Goal: Transaction & Acquisition: Register for event/course

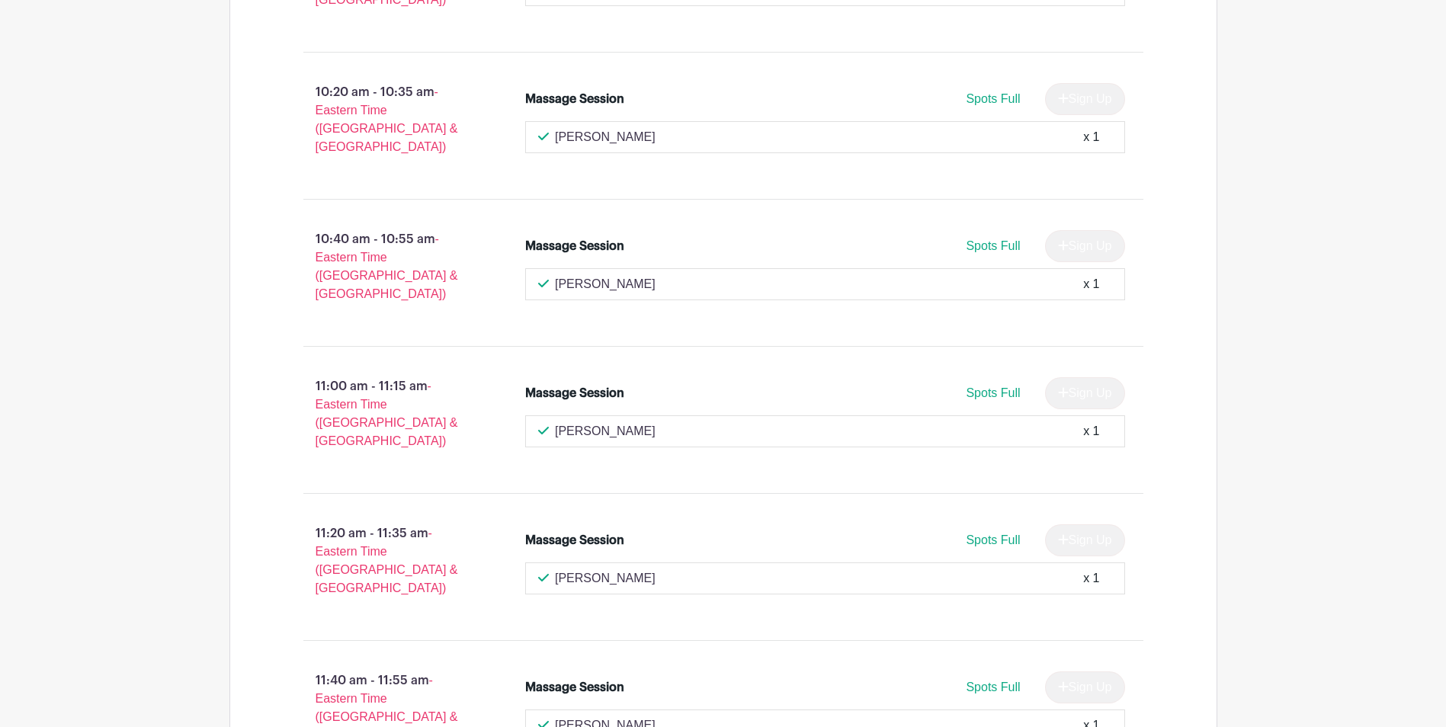
scroll to position [915, 0]
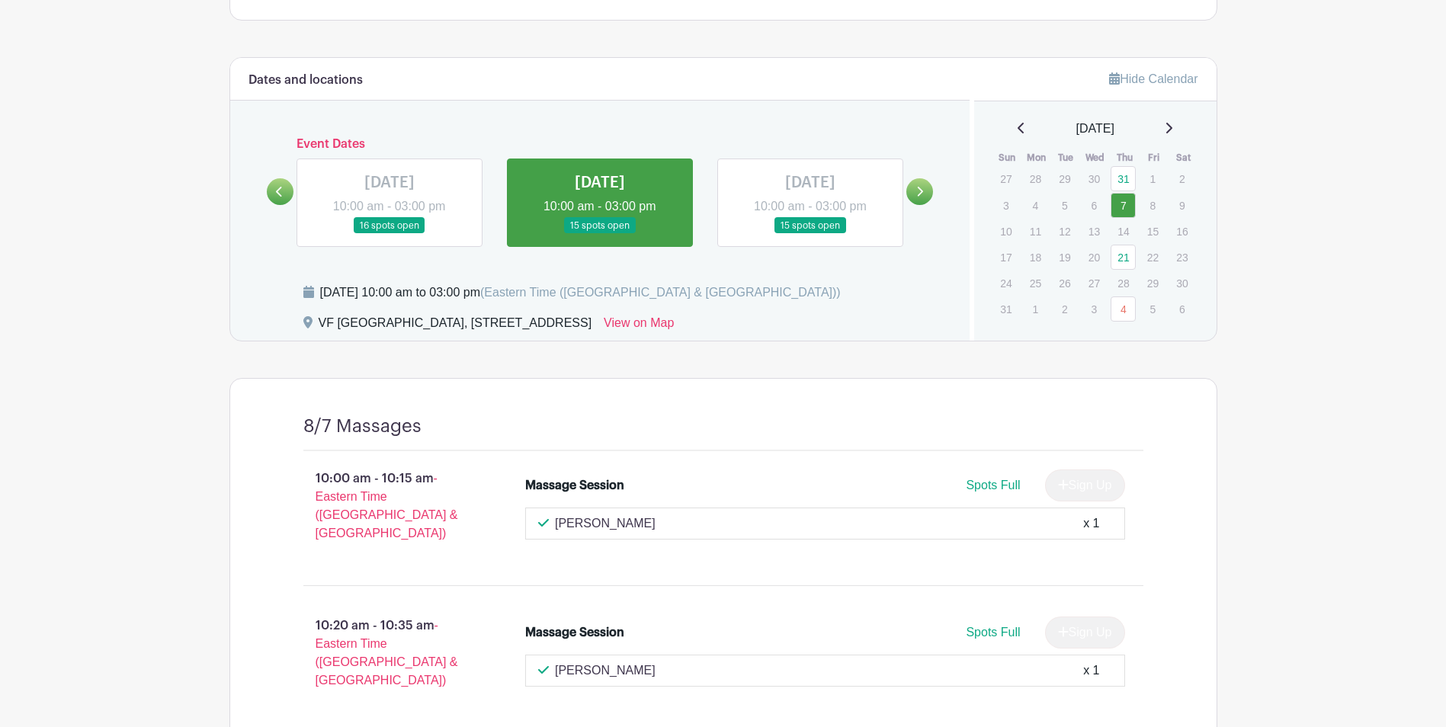
click at [1172, 130] on icon at bounding box center [1169, 128] width 8 height 12
click at [1119, 186] on link "4" at bounding box center [1123, 178] width 25 height 25
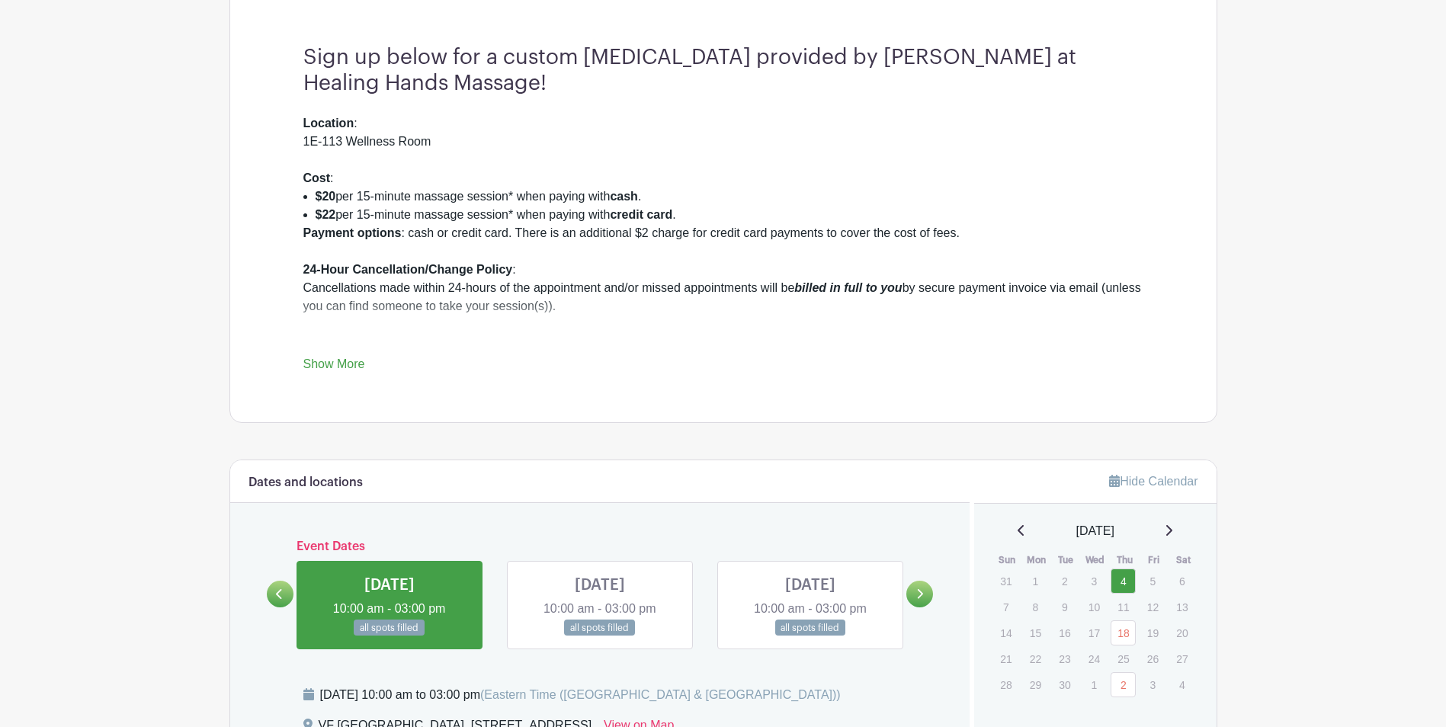
scroll to position [839, 0]
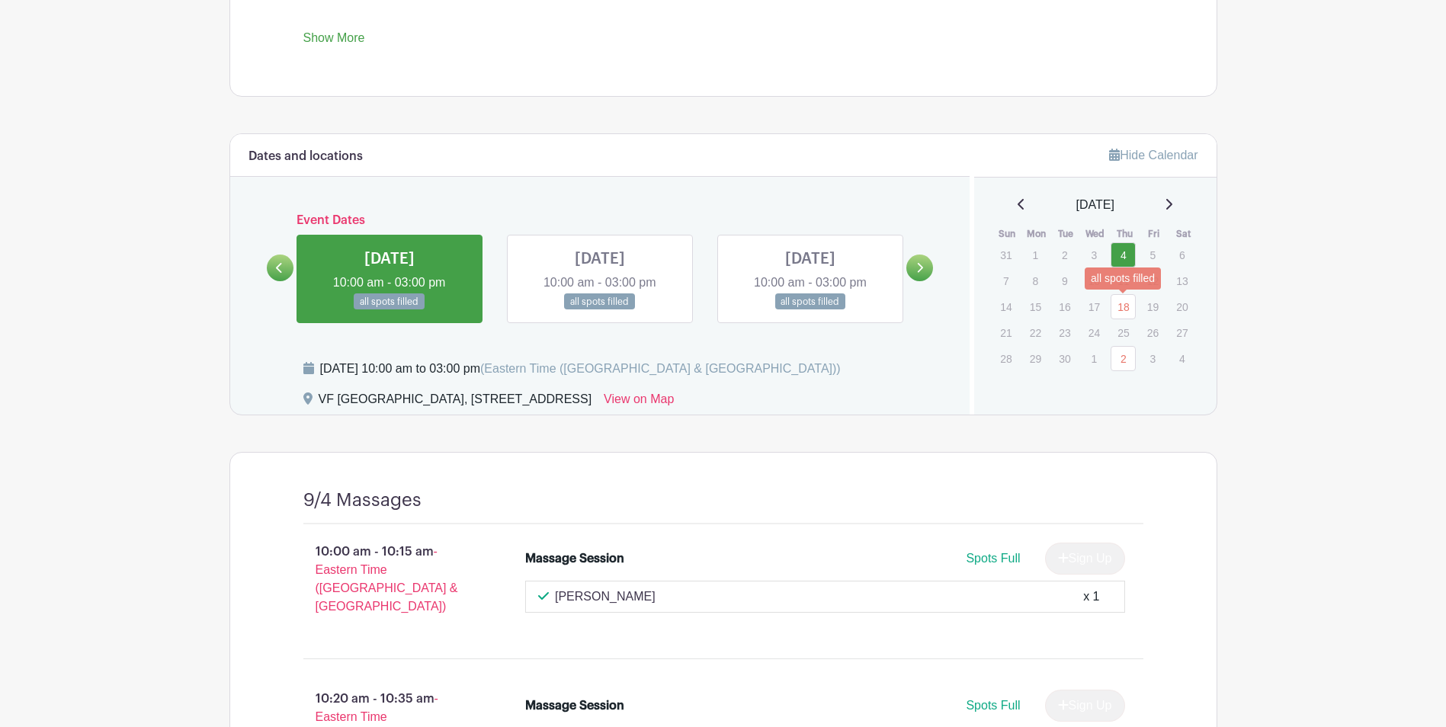
click at [1117, 308] on link "18" at bounding box center [1123, 306] width 25 height 25
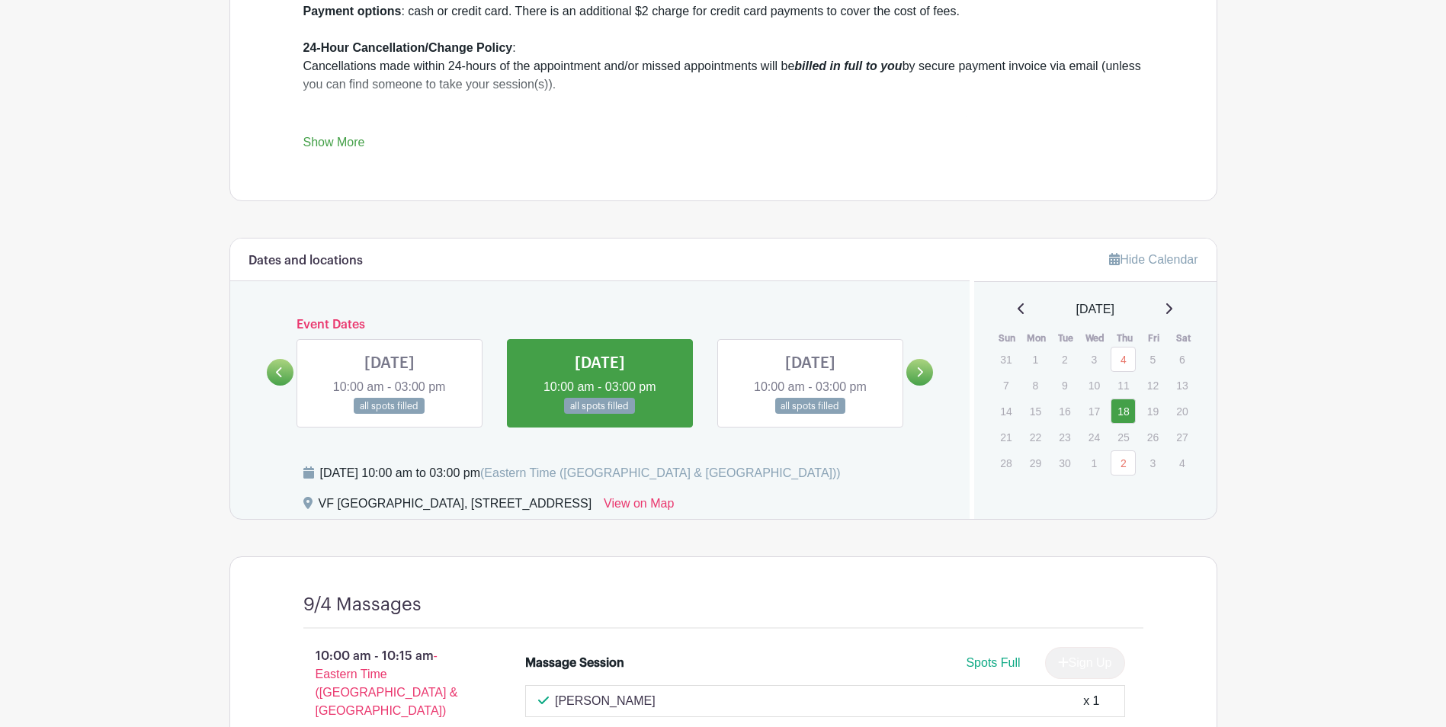
scroll to position [536, 0]
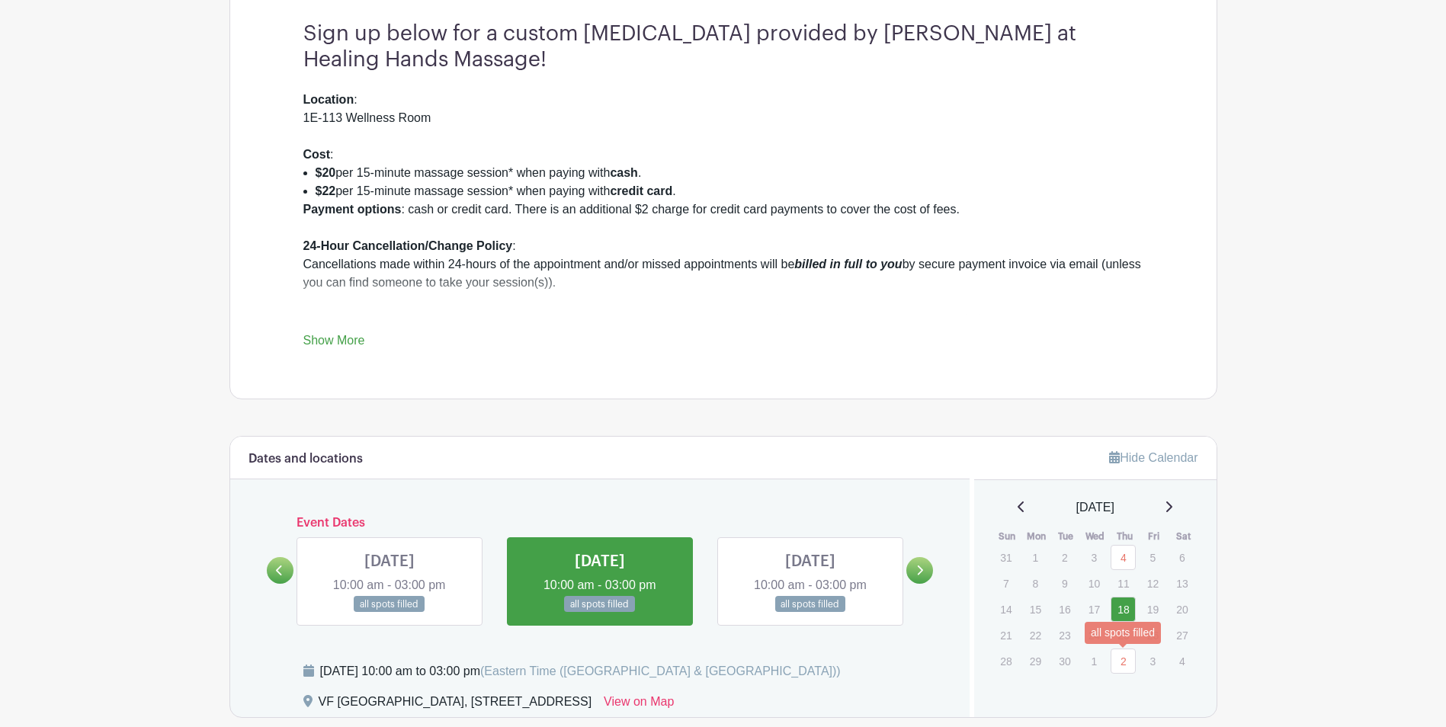
click at [1114, 657] on link "2" at bounding box center [1123, 661] width 25 height 25
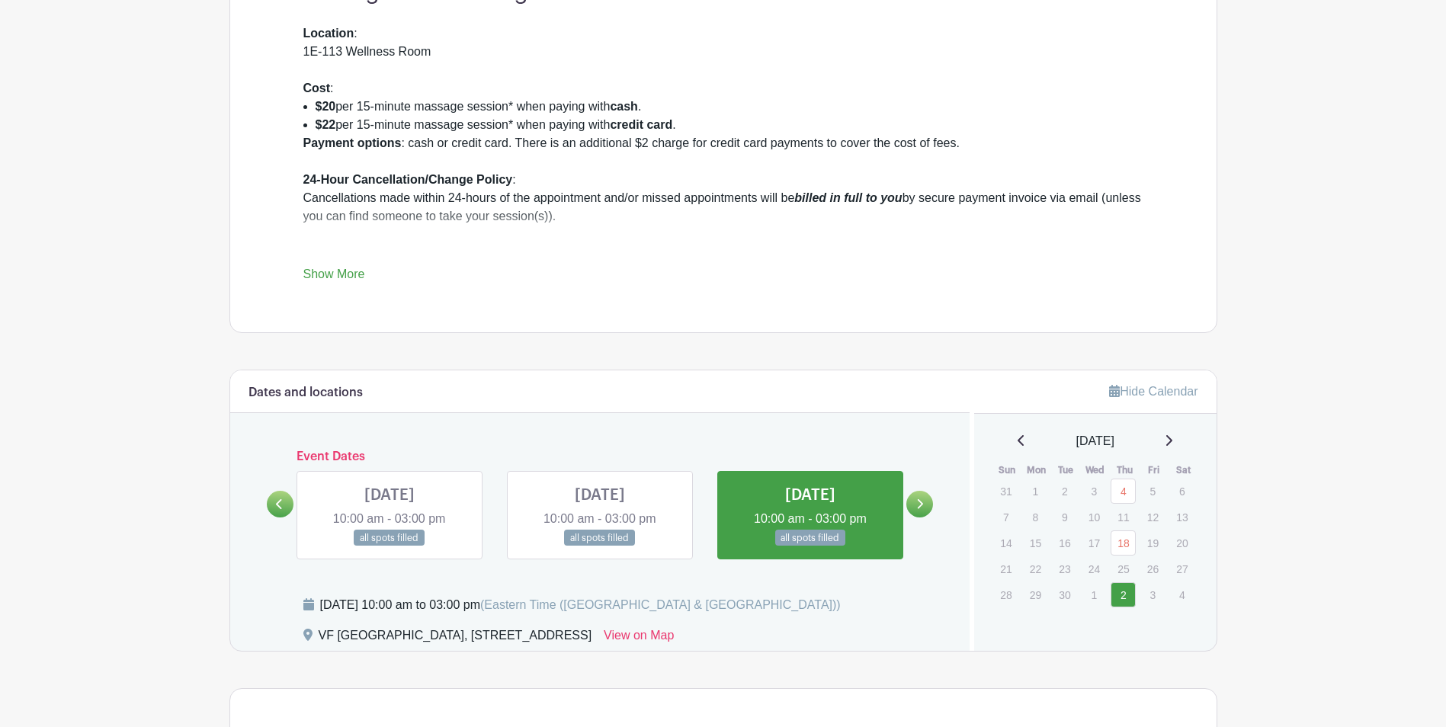
scroll to position [765, 0]
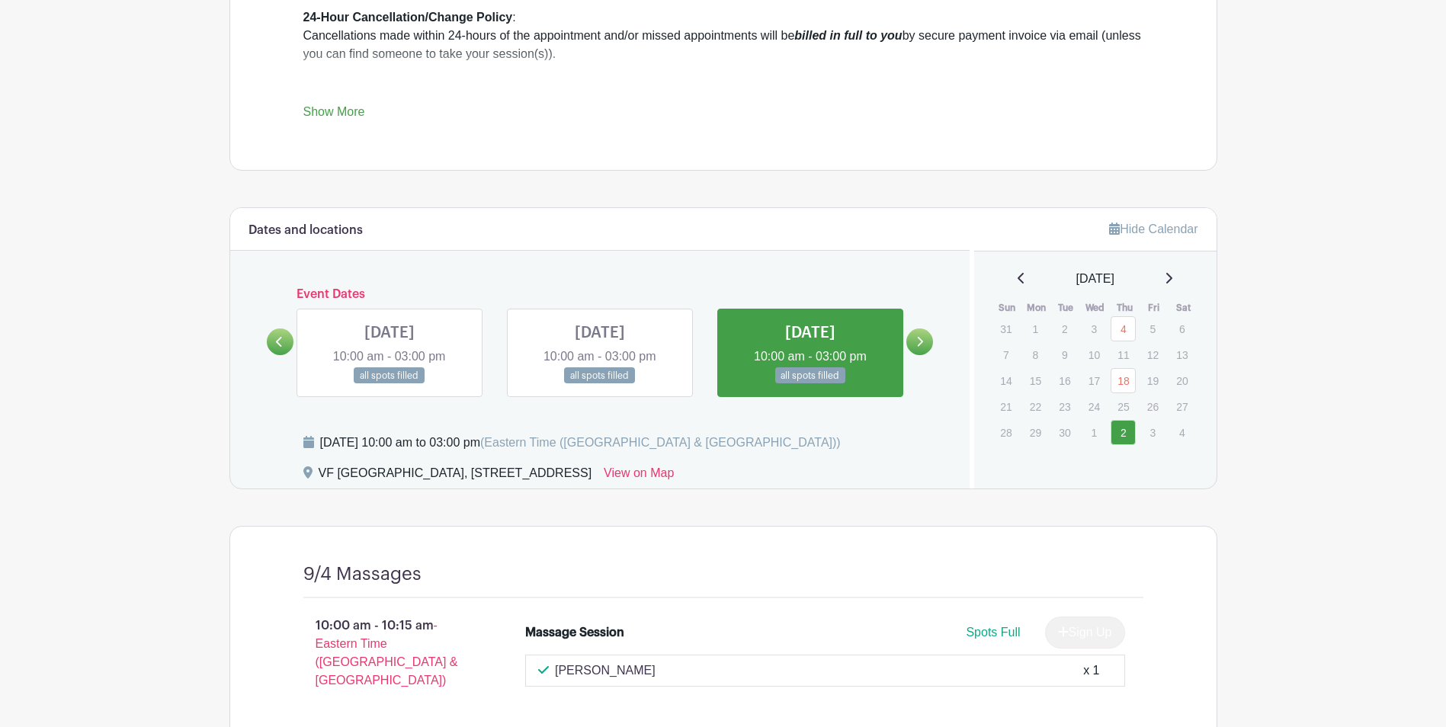
click at [1172, 274] on icon at bounding box center [1169, 278] width 8 height 12
click at [1111, 331] on link "2" at bounding box center [1123, 328] width 25 height 25
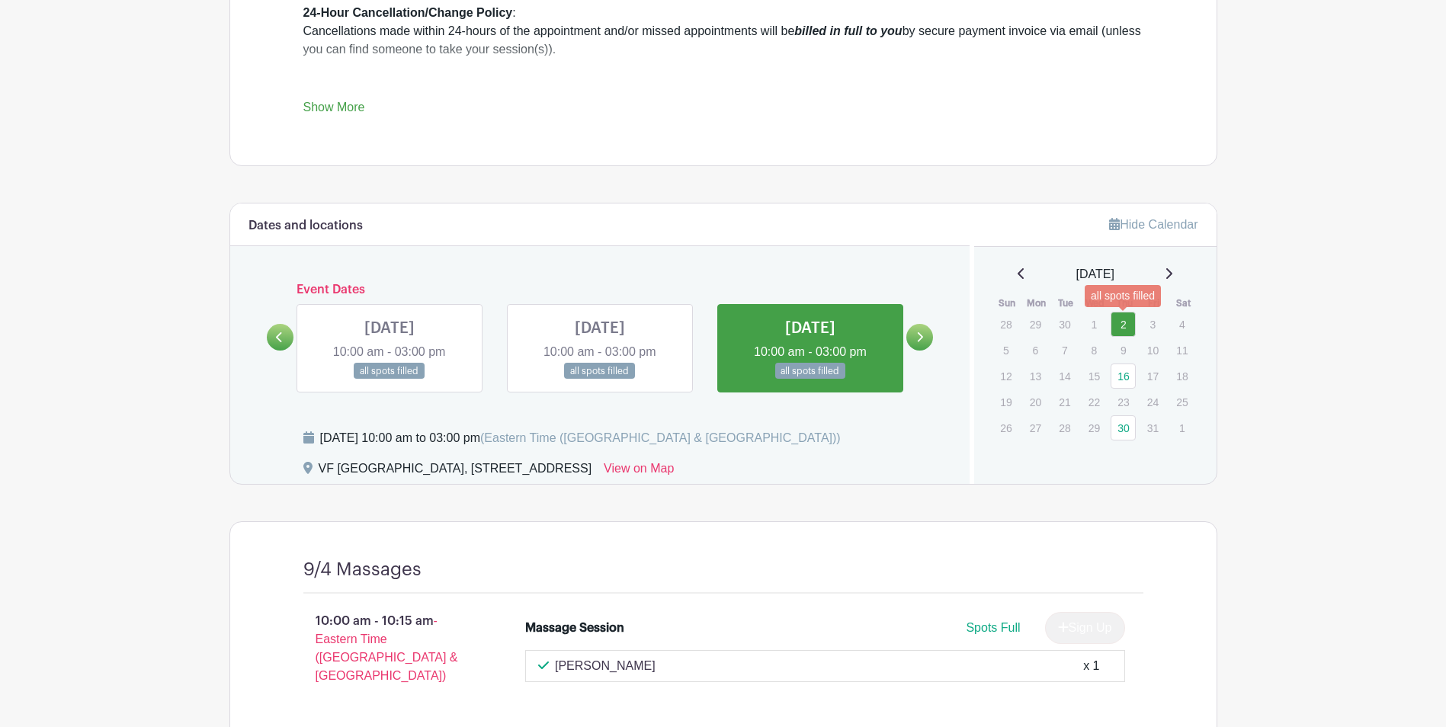
scroll to position [1146, 0]
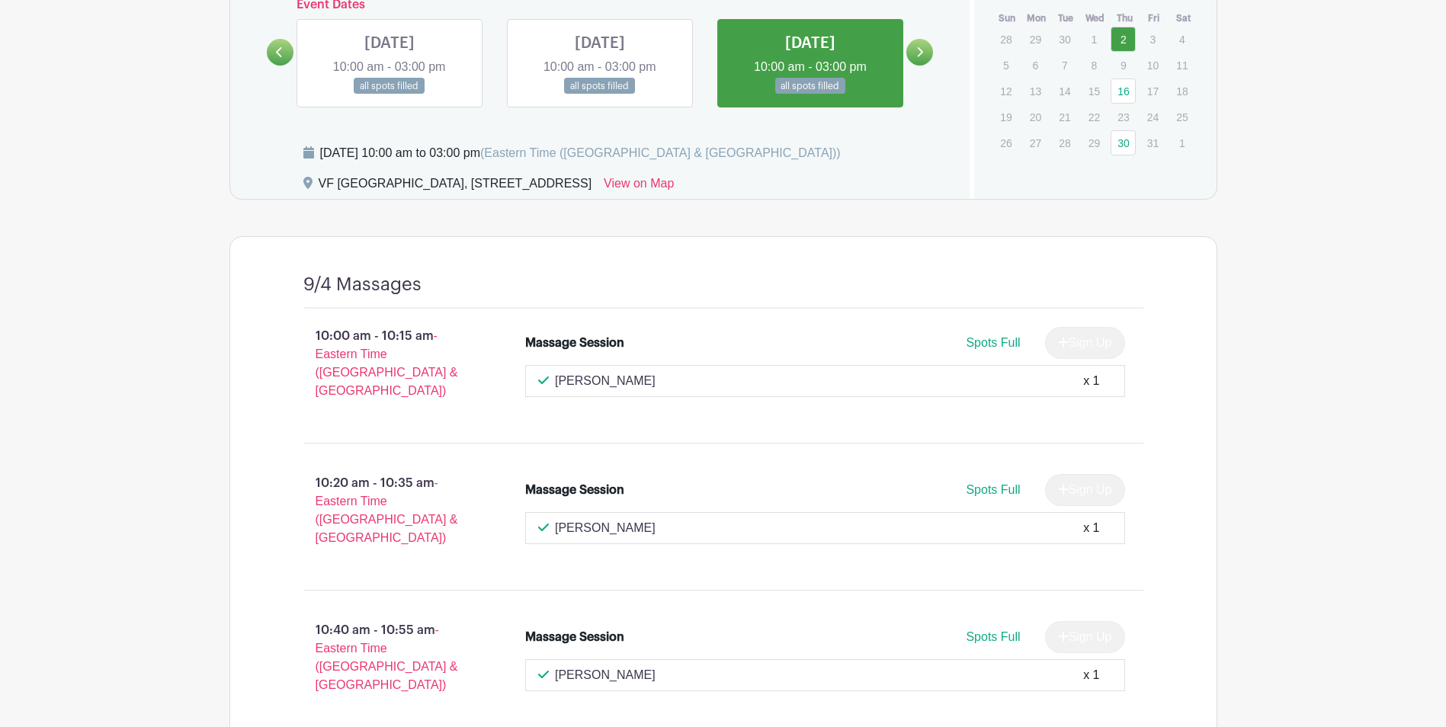
scroll to position [612, 0]
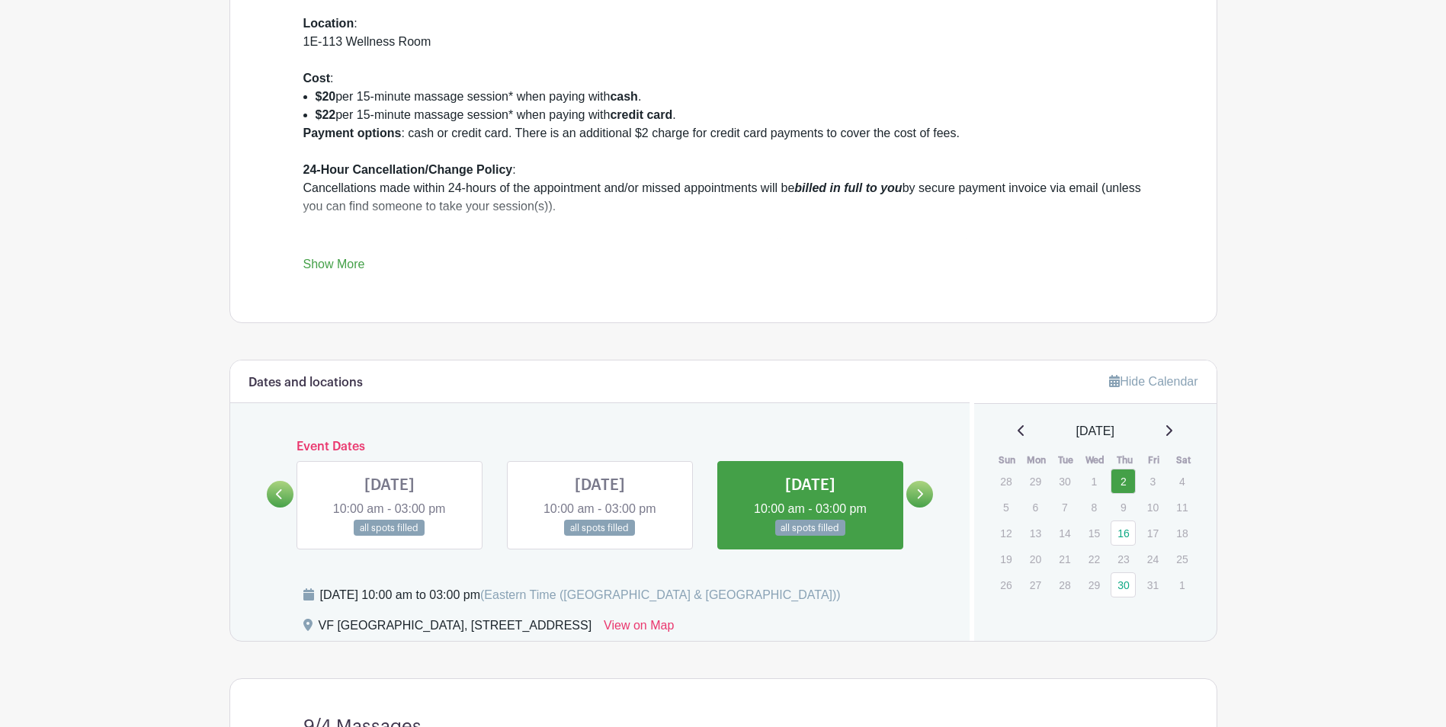
click at [810, 537] on link at bounding box center [810, 537] width 0 height 0
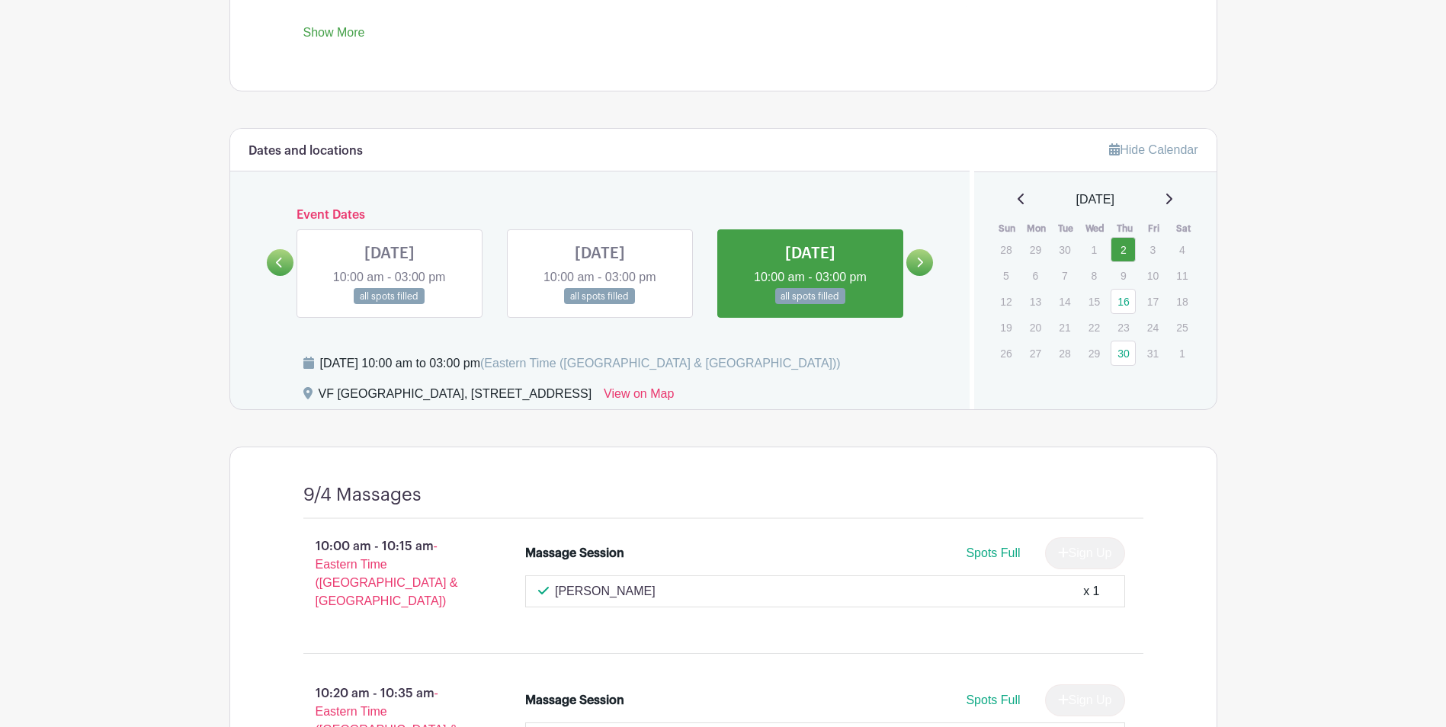
scroll to position [612, 0]
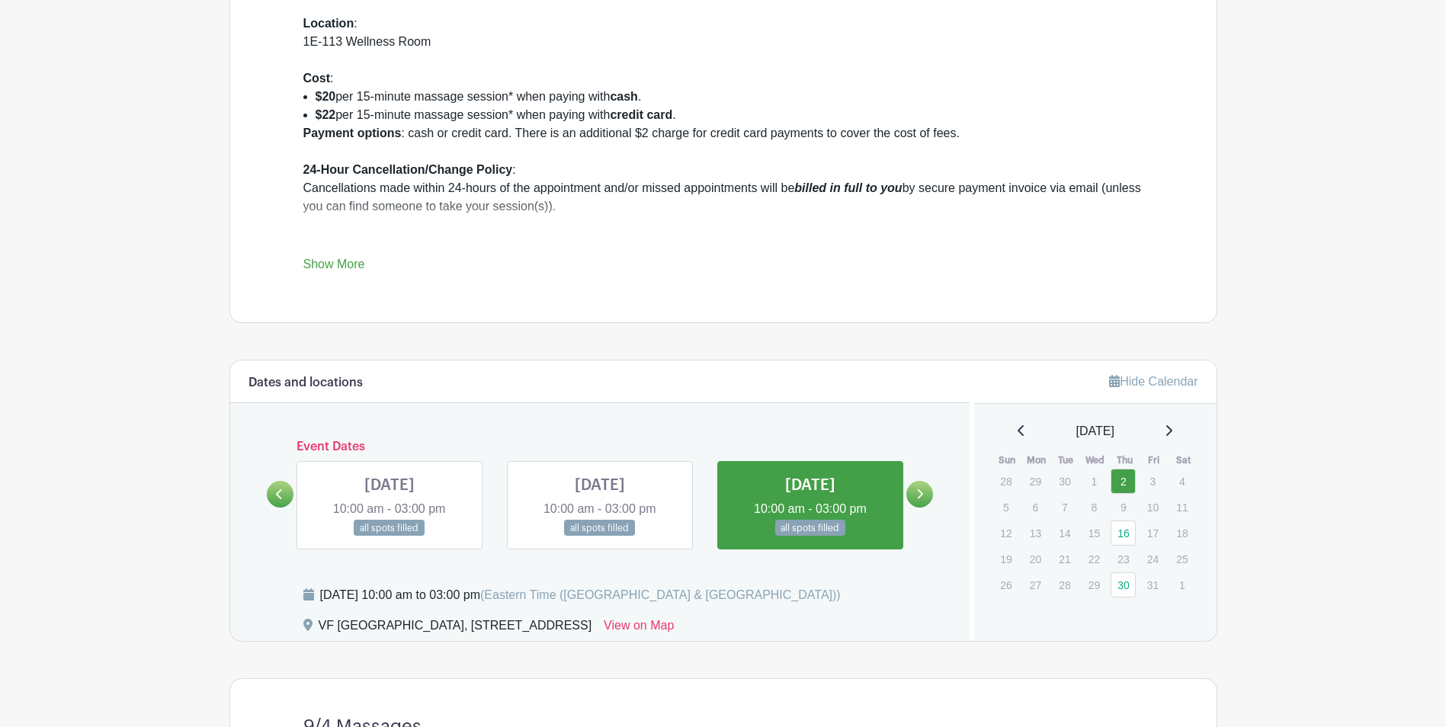
click at [810, 537] on link at bounding box center [810, 537] width 0 height 0
click at [909, 494] on link at bounding box center [919, 494] width 27 height 27
click at [1116, 537] on link "16" at bounding box center [1123, 533] width 25 height 25
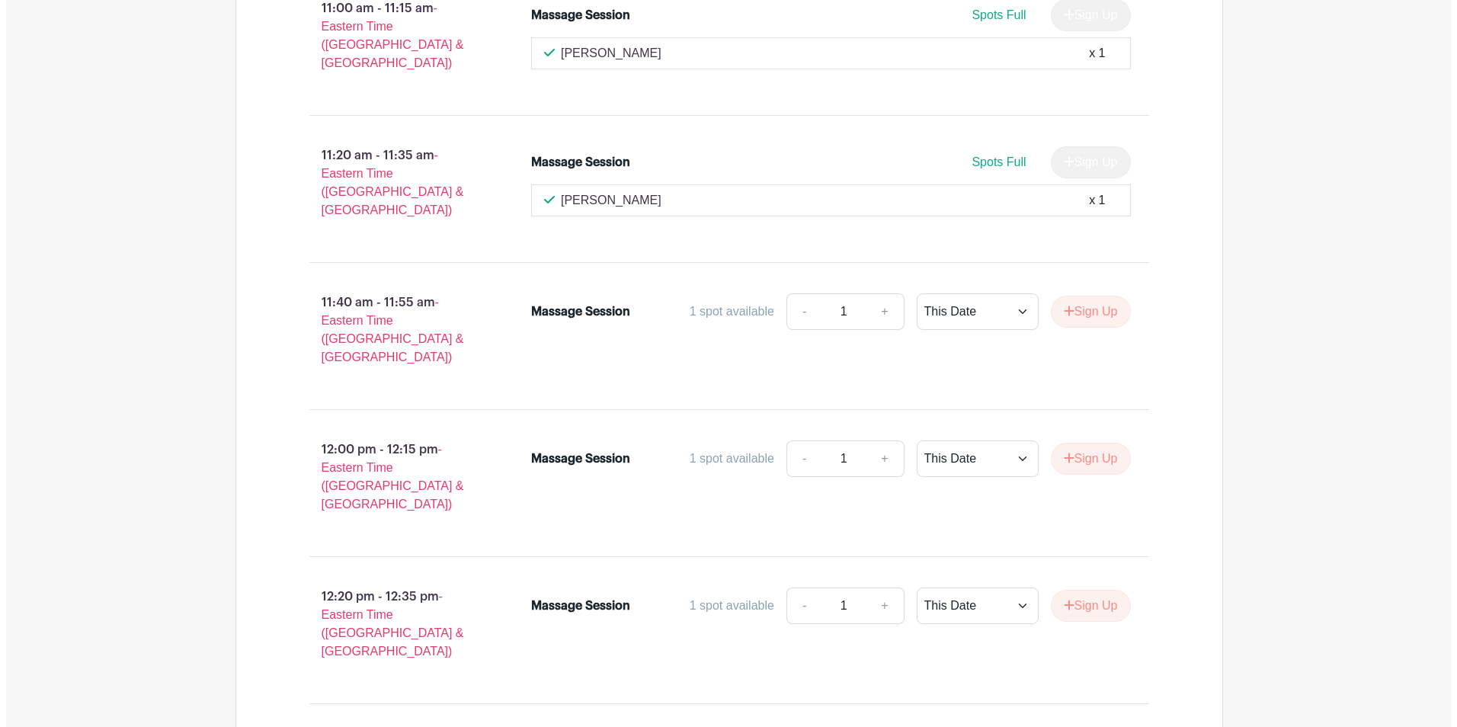
scroll to position [1832, 0]
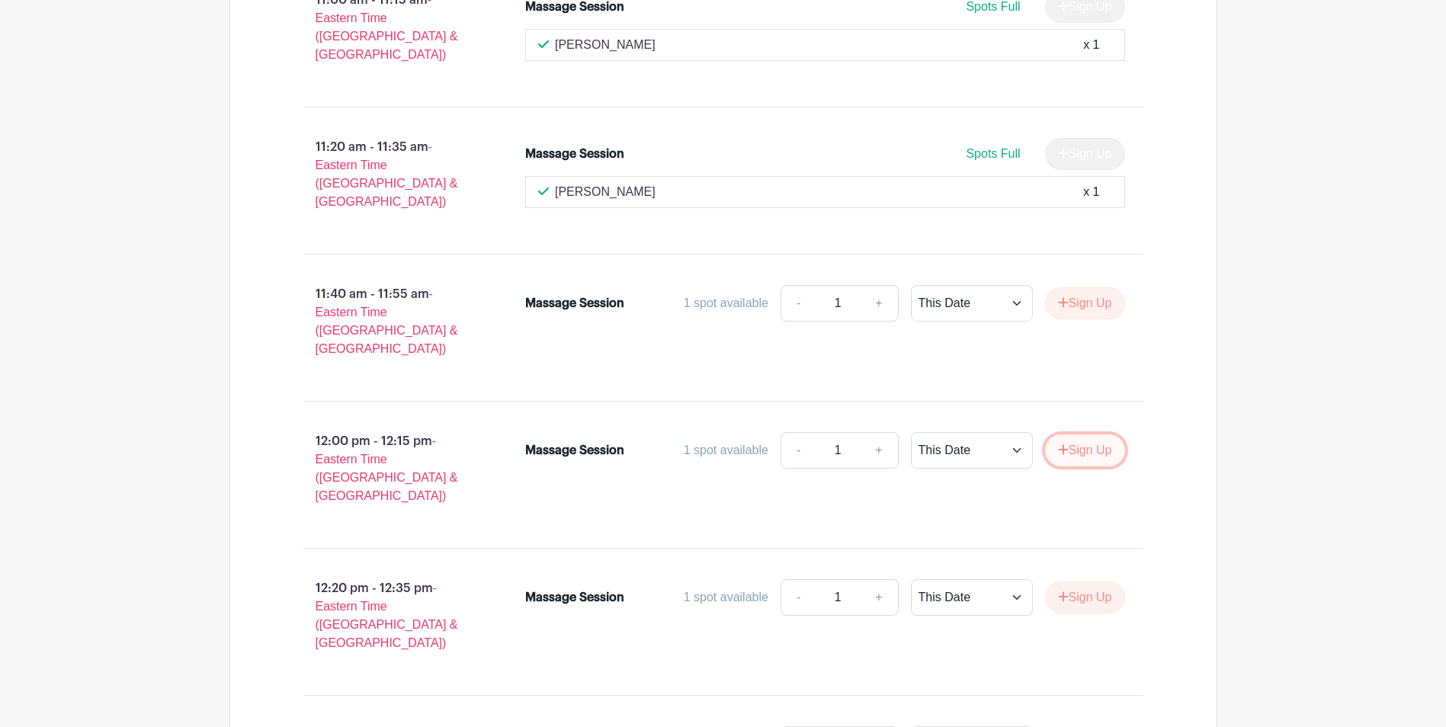
click at [1065, 435] on button "Sign Up" at bounding box center [1085, 451] width 80 height 32
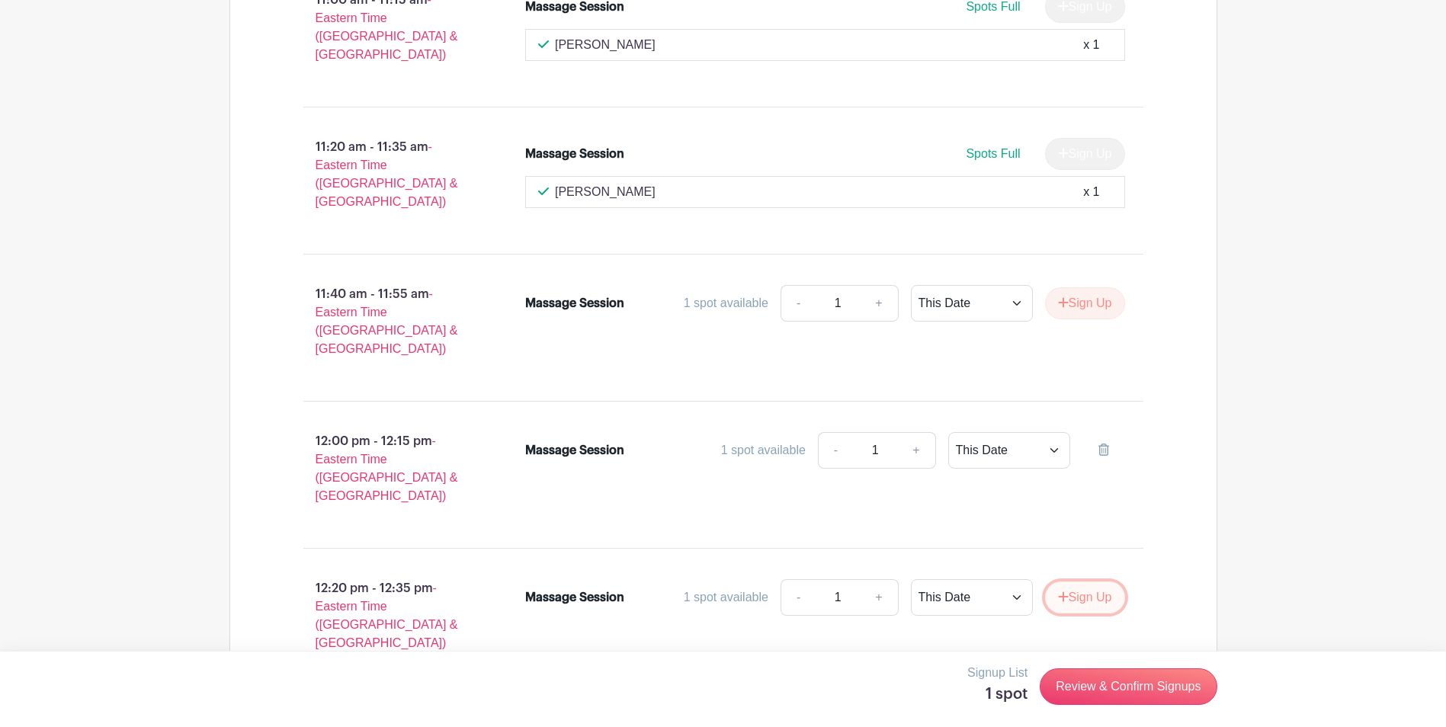
click at [1092, 582] on button "Sign Up" at bounding box center [1085, 598] width 80 height 32
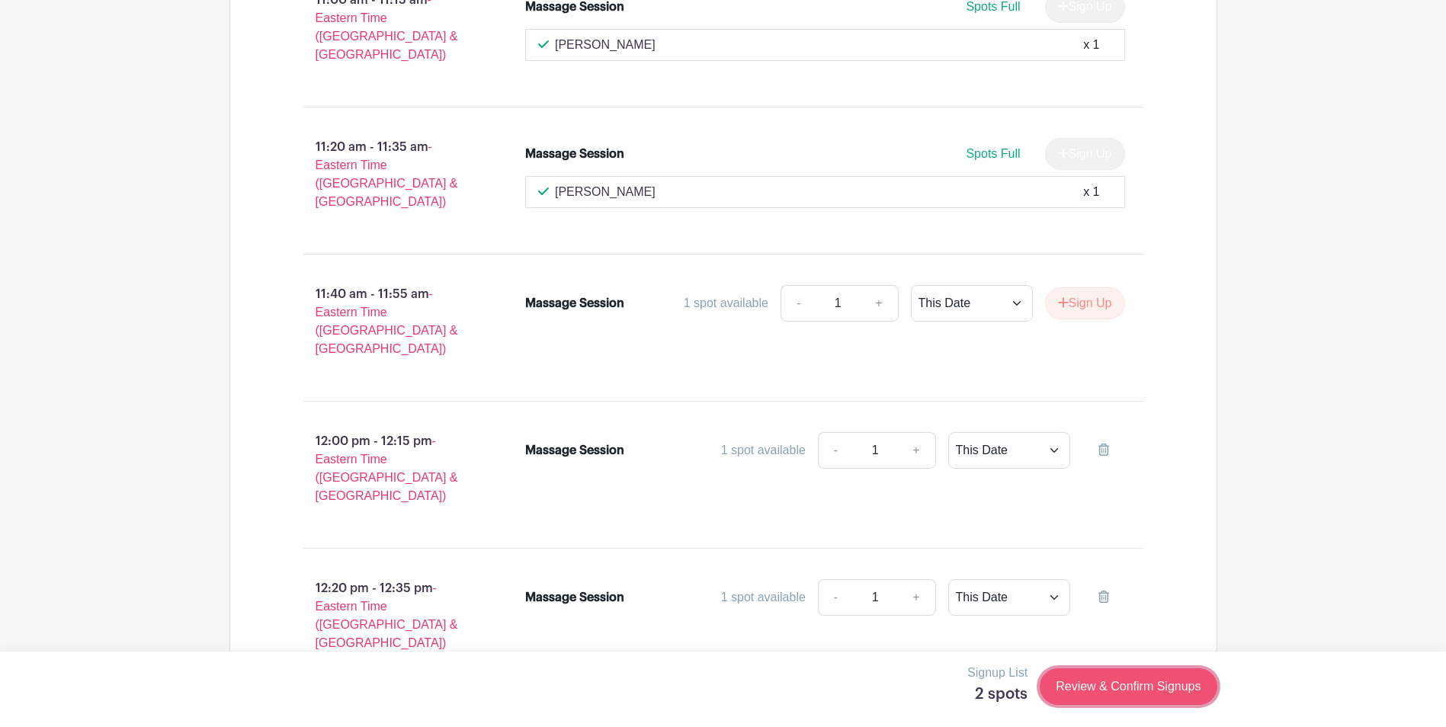
click at [1134, 678] on link "Review & Confirm Signups" at bounding box center [1128, 687] width 177 height 37
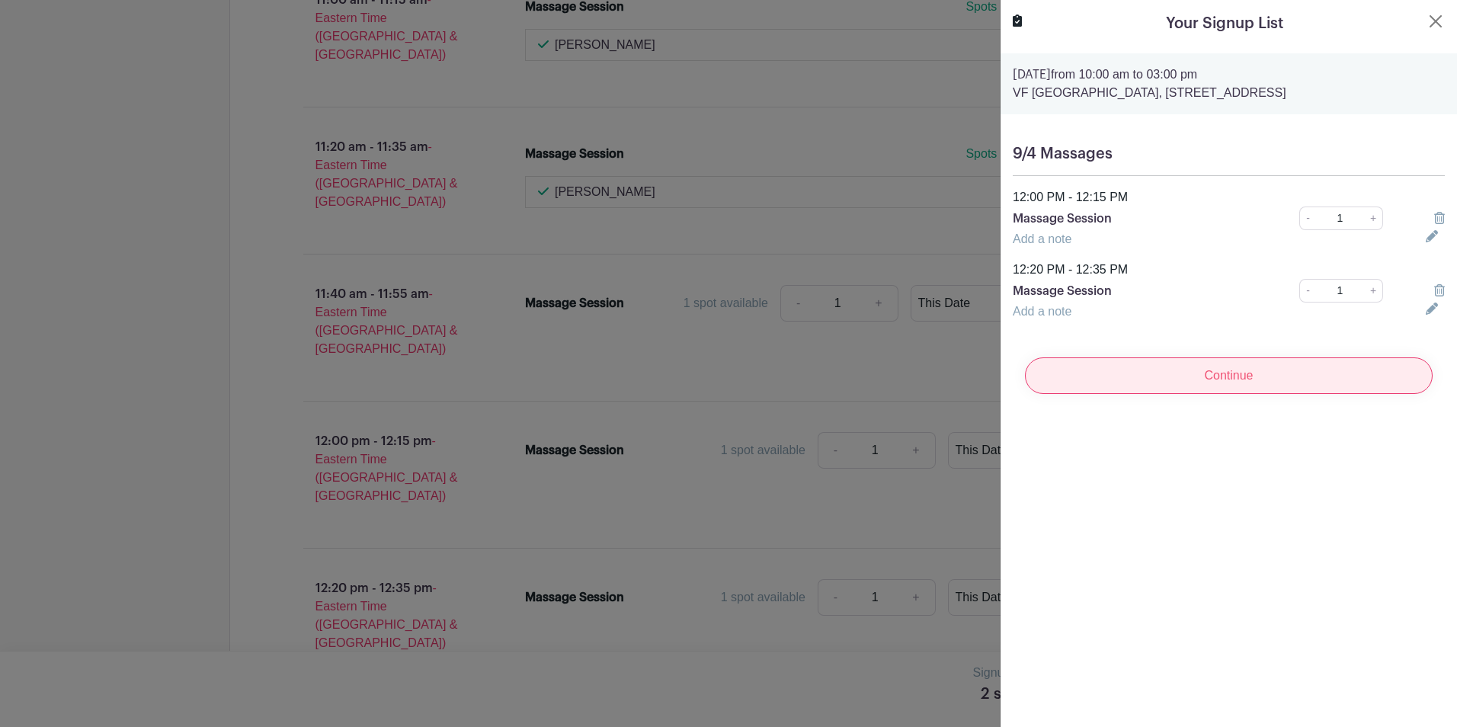
click at [1181, 394] on input "Continue" at bounding box center [1229, 376] width 408 height 37
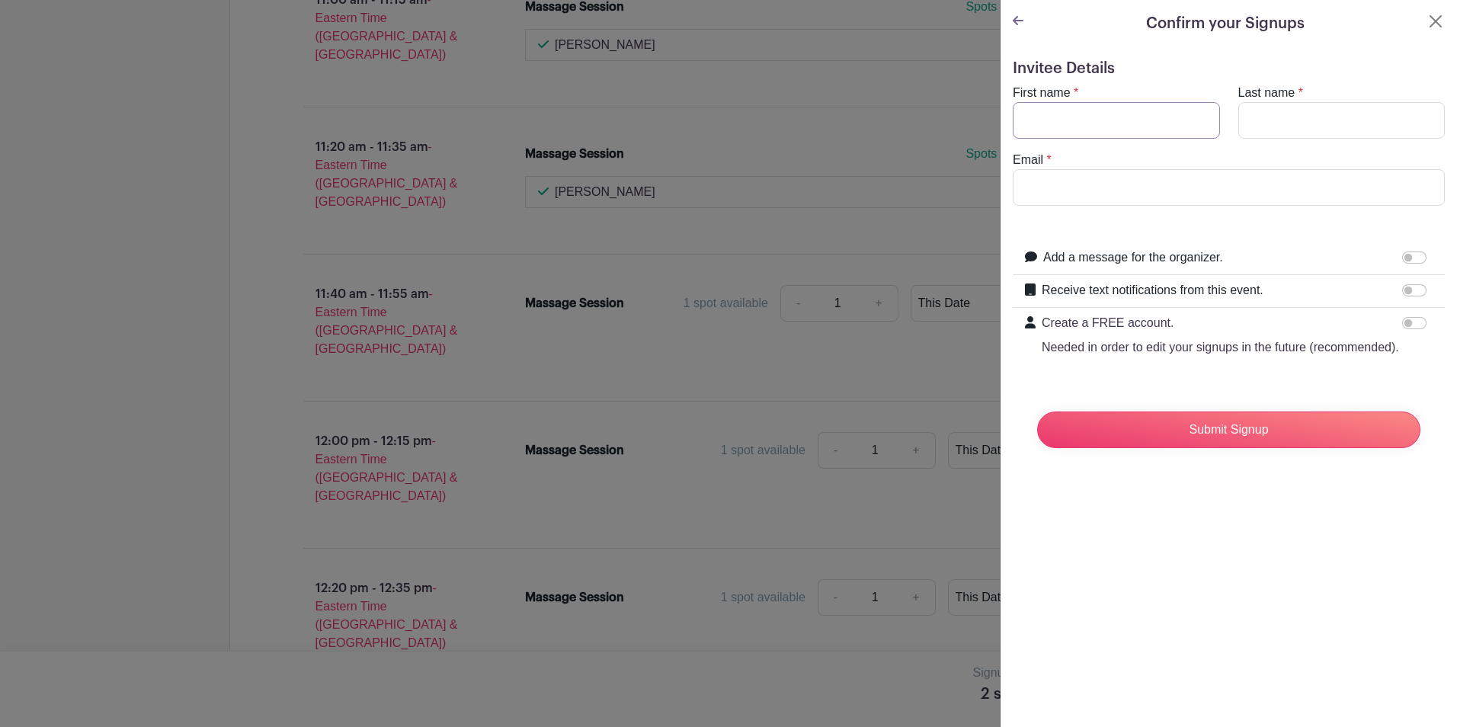
click at [1098, 117] on input "First name" at bounding box center [1116, 120] width 207 height 37
type input "Anna"
type input "Gibbs"
type input "anna_gibbs1@vfc.com"
click at [1409, 287] on input "Receive text notifications from this event." at bounding box center [1415, 290] width 24 height 12
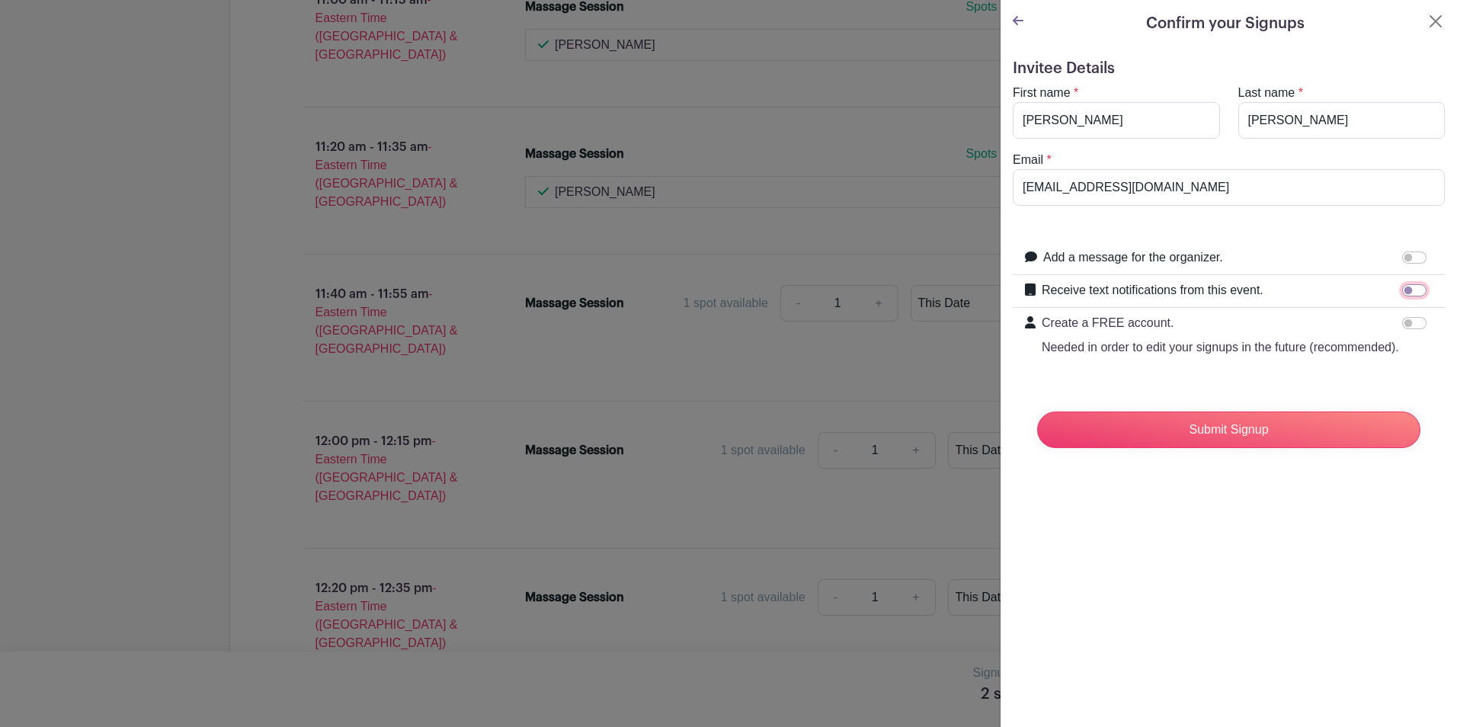
checkbox input "true"
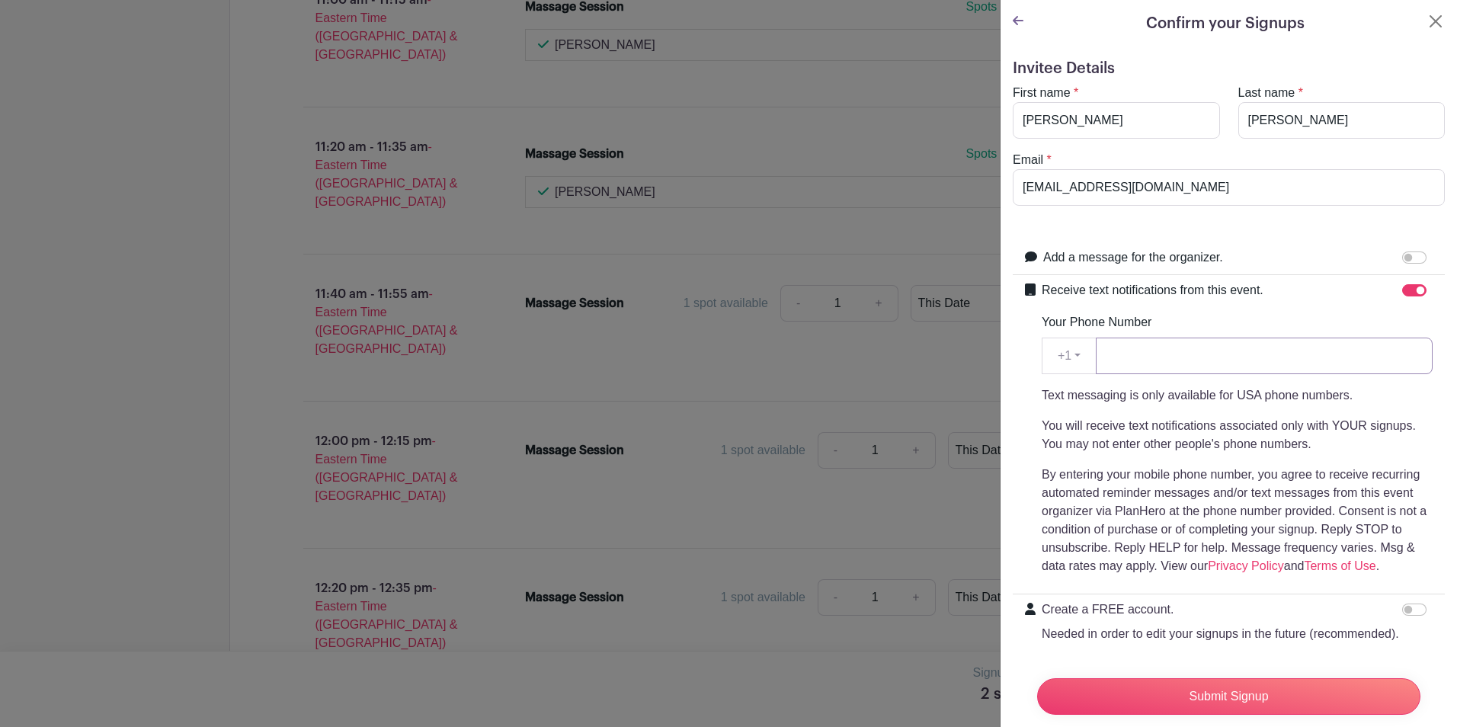
click at [1242, 364] on input "Your Phone Number" at bounding box center [1264, 356] width 337 height 37
type input "3365083617"
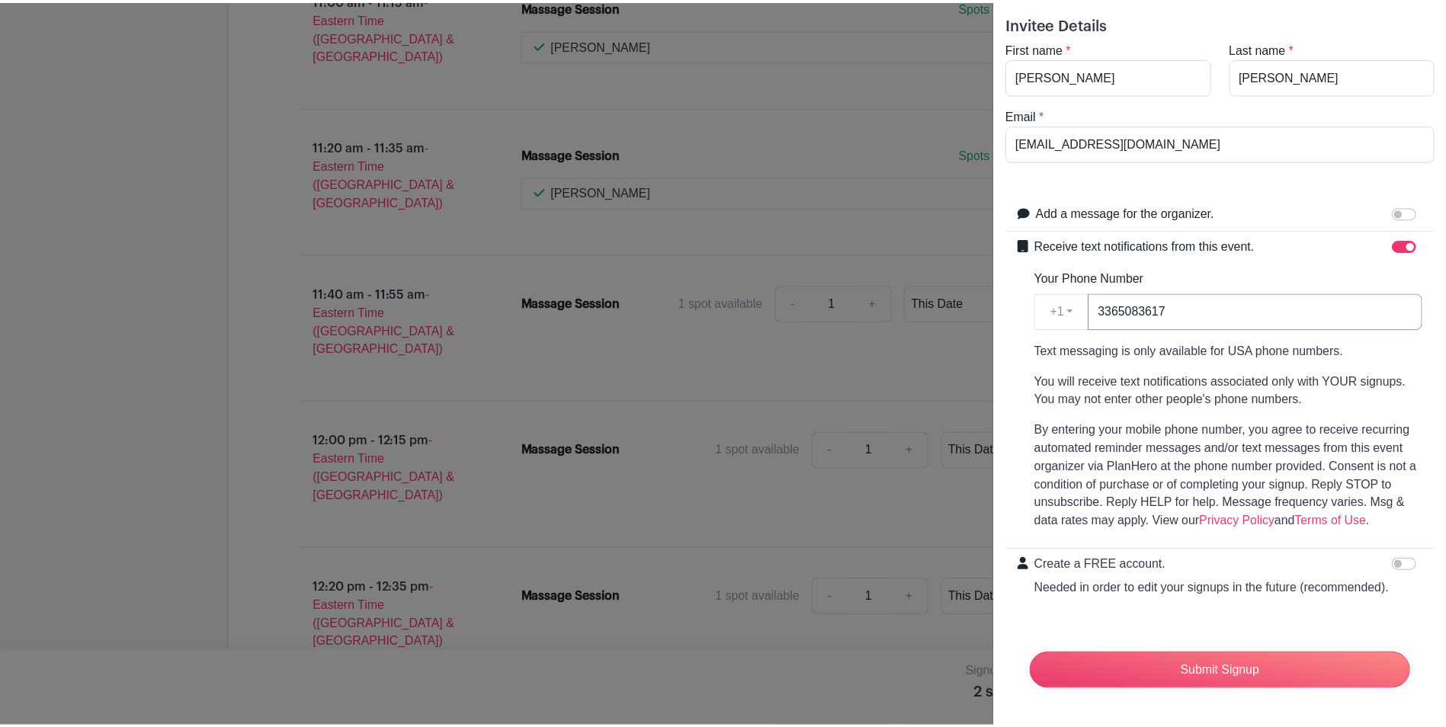
scroll to position [74, 0]
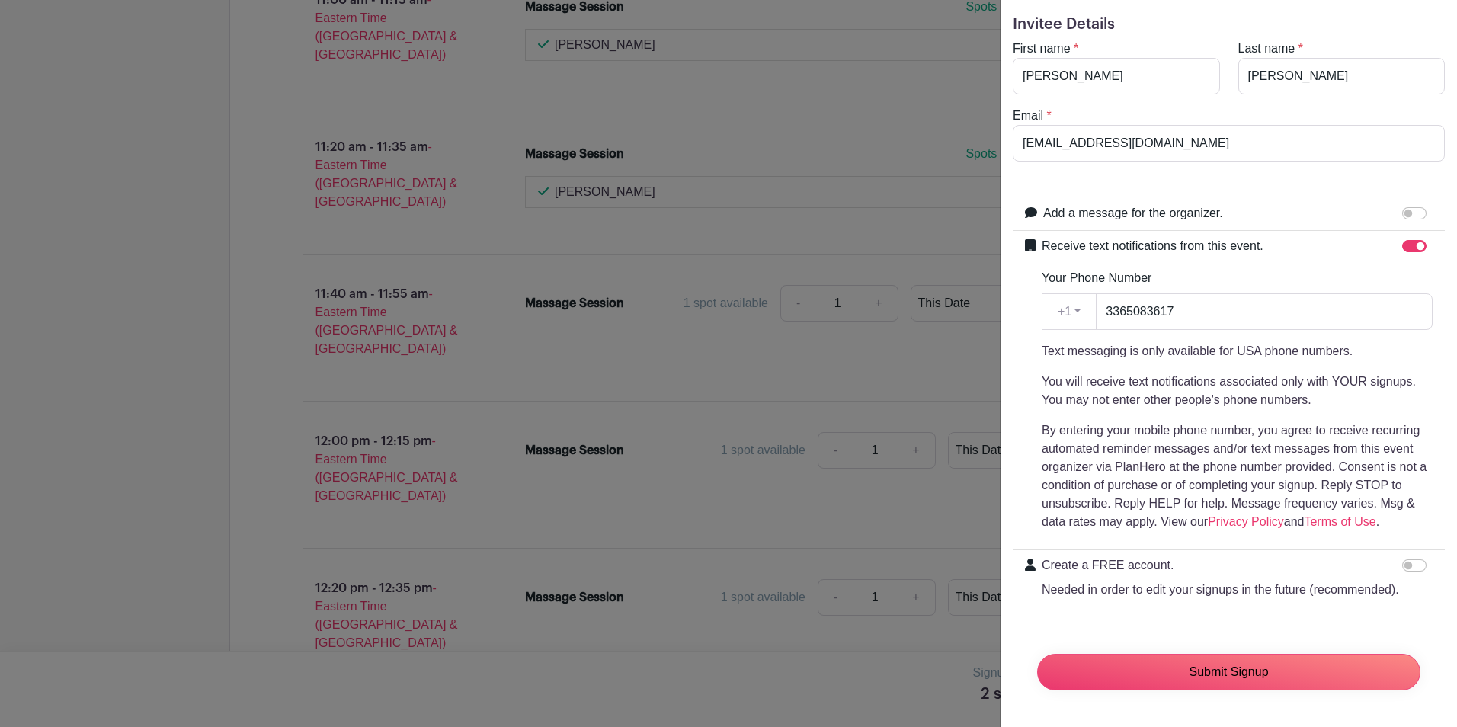
click at [1209, 654] on input "Submit Signup" at bounding box center [1228, 672] width 383 height 37
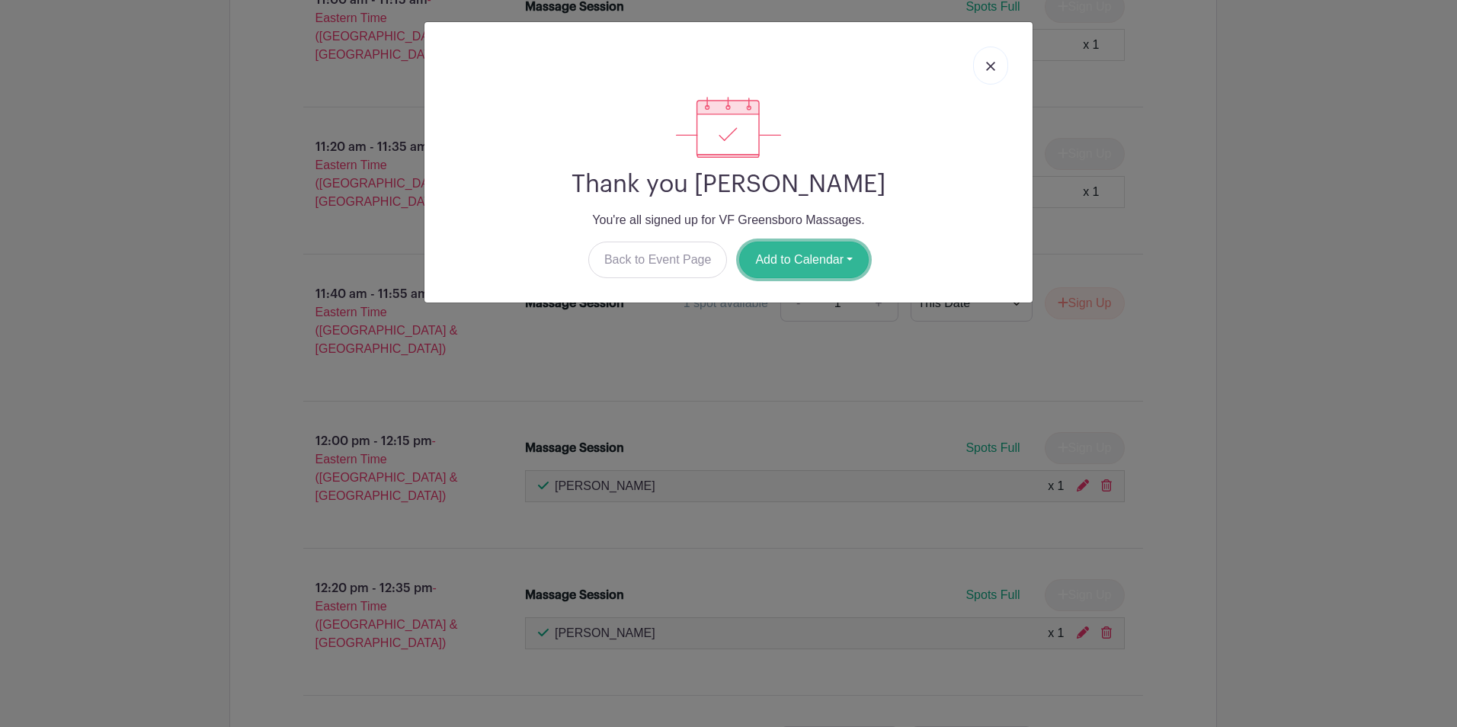
click at [796, 256] on button "Add to Calendar" at bounding box center [804, 260] width 130 height 37
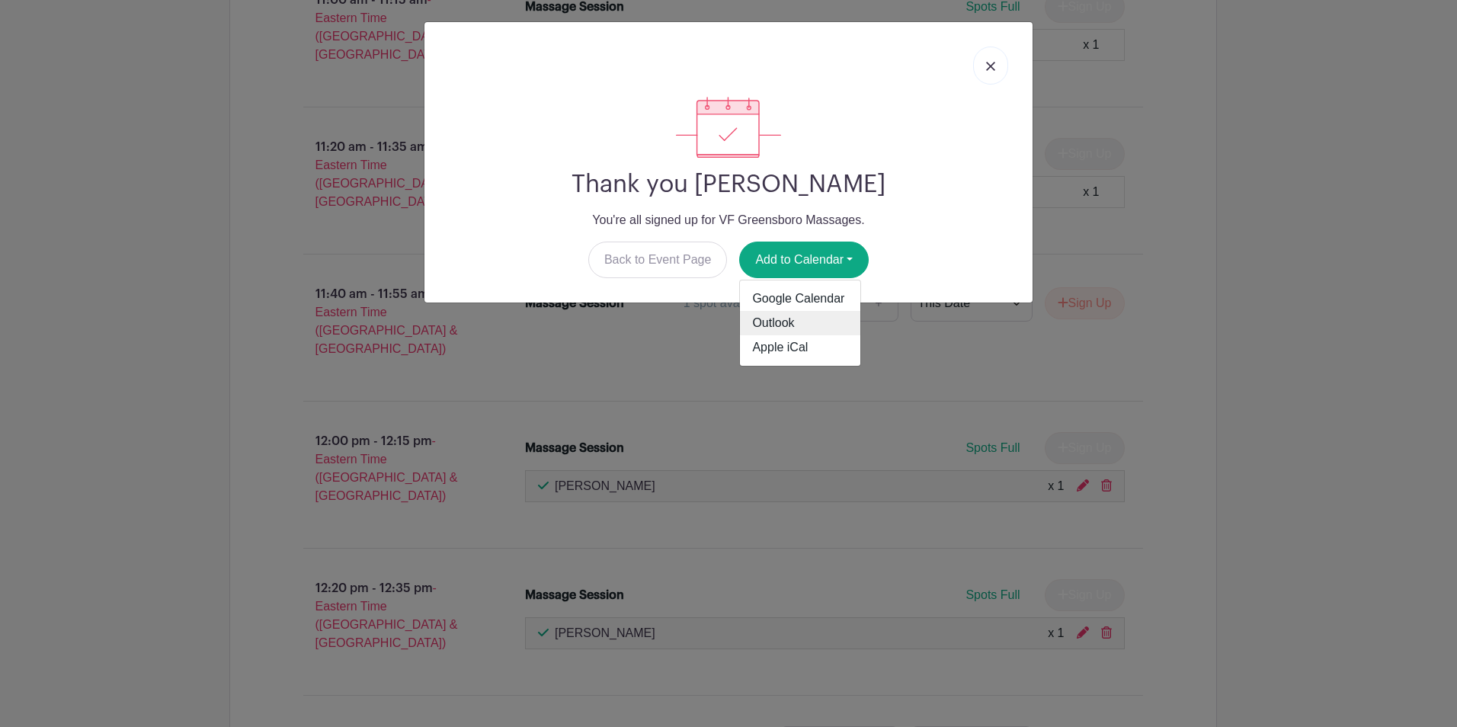
click at [786, 319] on link "Outlook" at bounding box center [800, 323] width 120 height 24
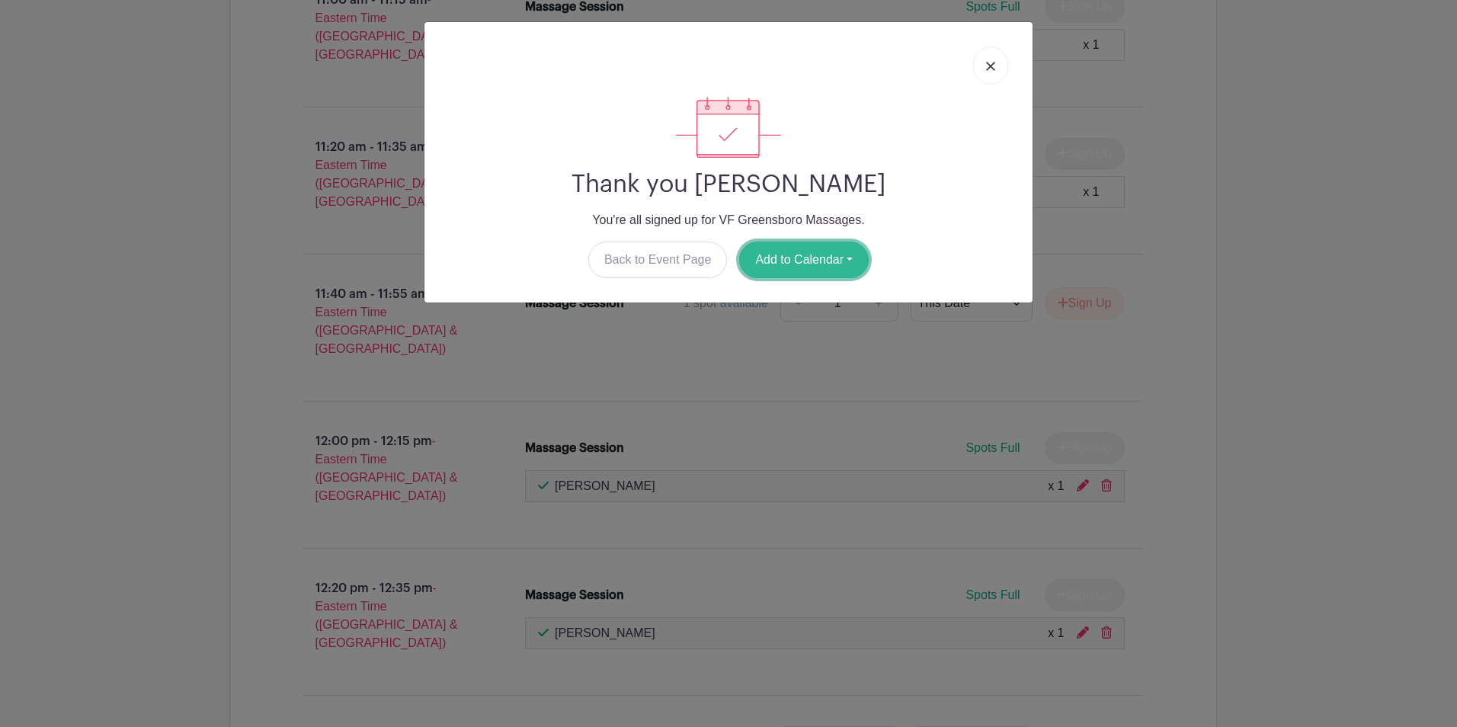
click at [787, 264] on button "Add to Calendar" at bounding box center [804, 260] width 130 height 37
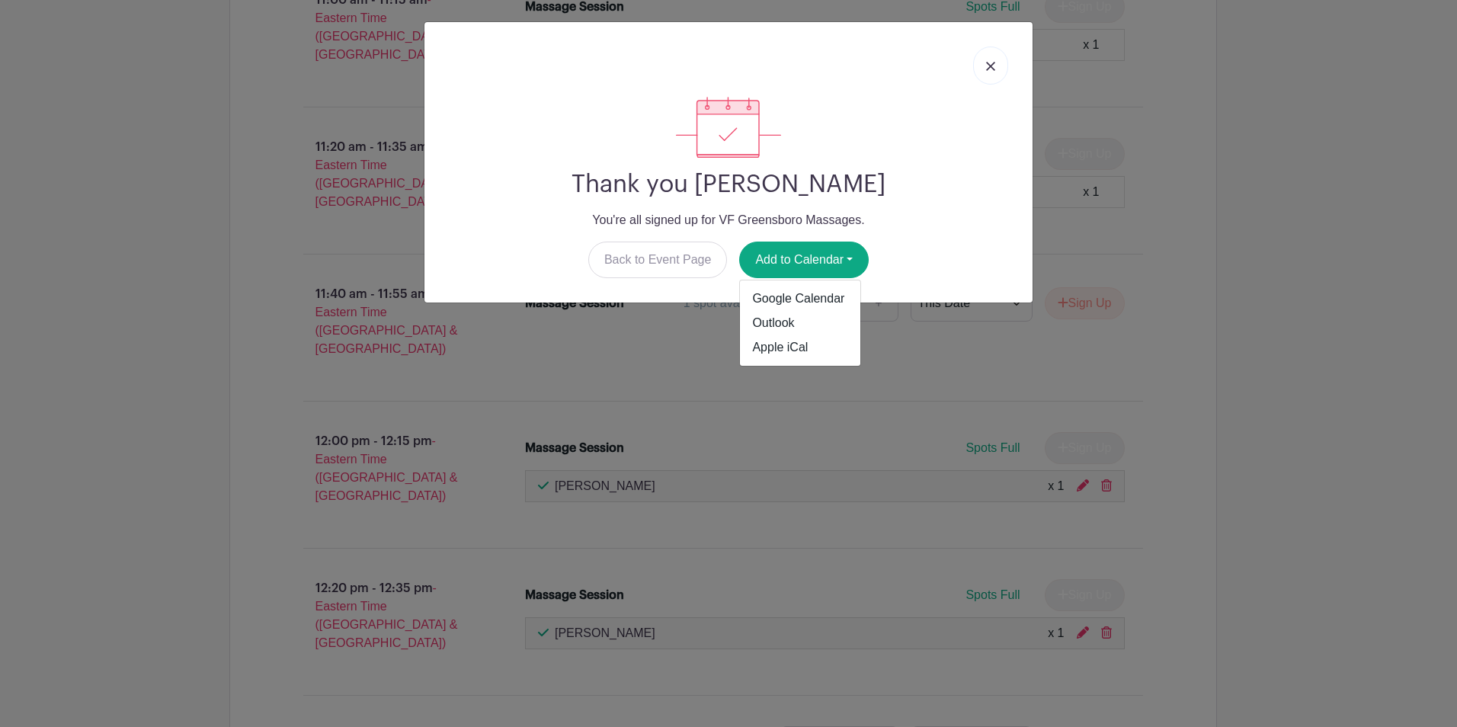
click at [954, 149] on div at bounding box center [729, 127] width 584 height 61
click at [992, 67] on img at bounding box center [990, 66] width 9 height 9
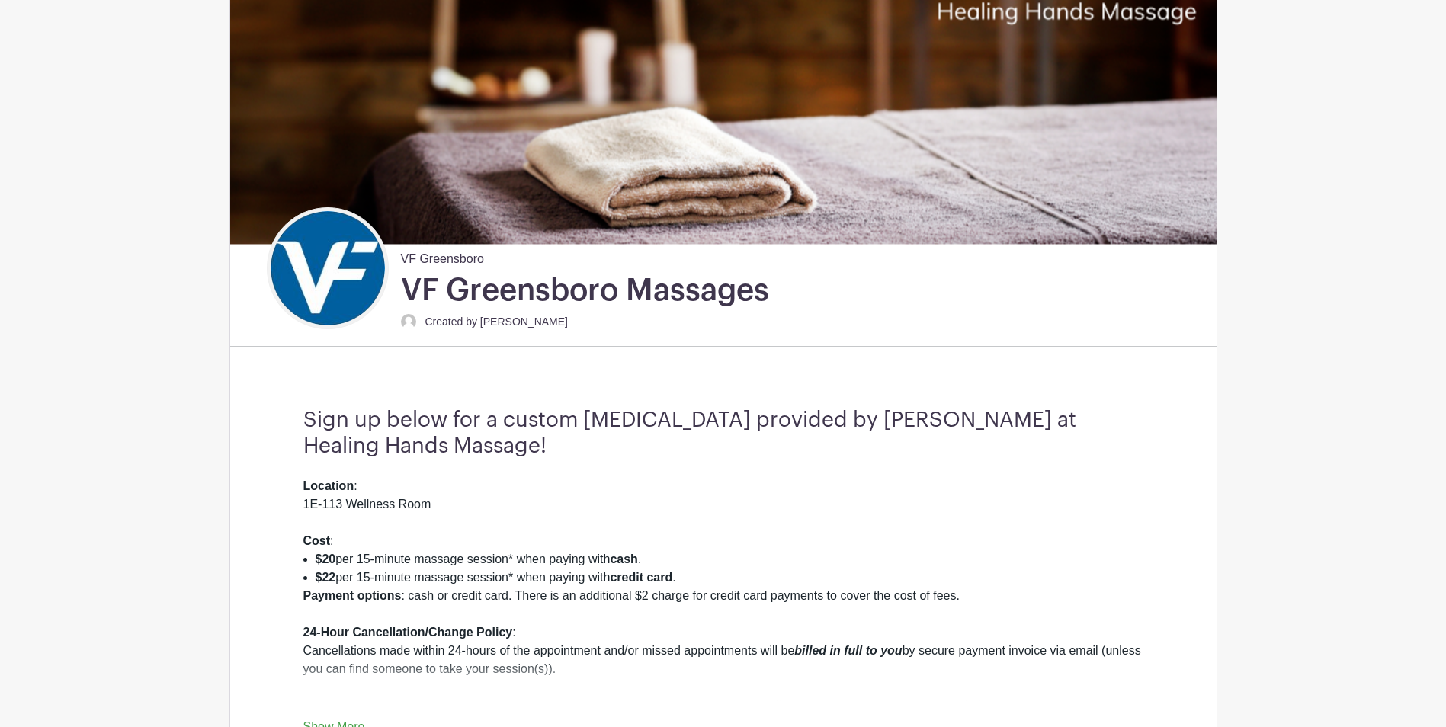
scroll to position [305, 0]
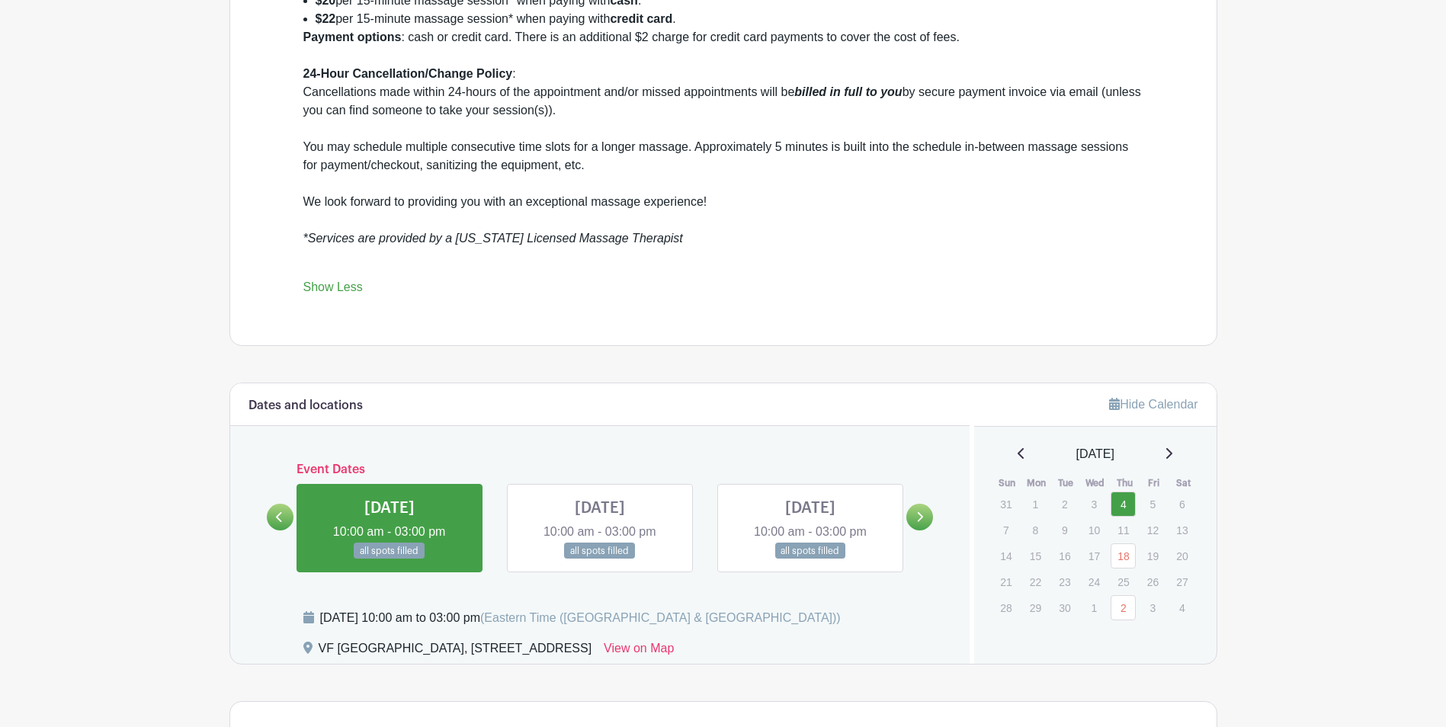
scroll to position [350, 0]
